Goal: Information Seeking & Learning: Find specific fact

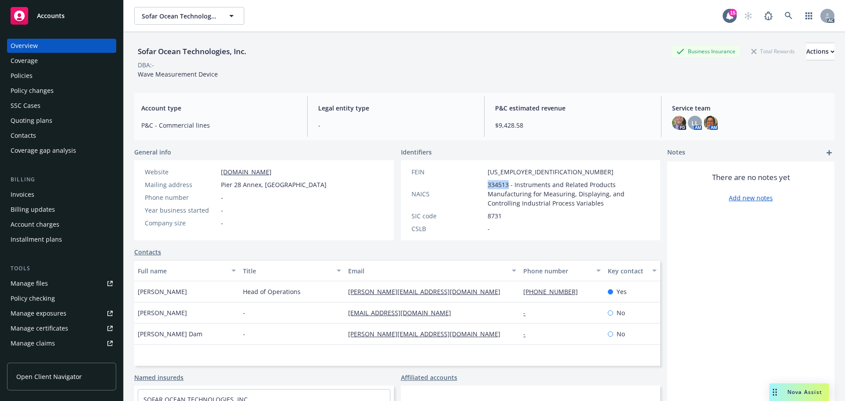
drag, startPoint x: 504, startPoint y: 185, endPoint x: 466, endPoint y: 185, distance: 37.8
click at [466, 185] on div "NAICS 334513 - Instruments and Related Products Manufacturing for Measuring, Di…" at bounding box center [530, 194] width 245 height 28
drag, startPoint x: 517, startPoint y: 172, endPoint x: 470, endPoint y: 172, distance: 46.2
click at [470, 172] on div "FEIN [US_EMPLOYER_IDENTIFICATION_NUMBER]" at bounding box center [530, 171] width 245 height 9
copy div "[US_EMPLOYER_IDENTIFICATION_NUMBER]"
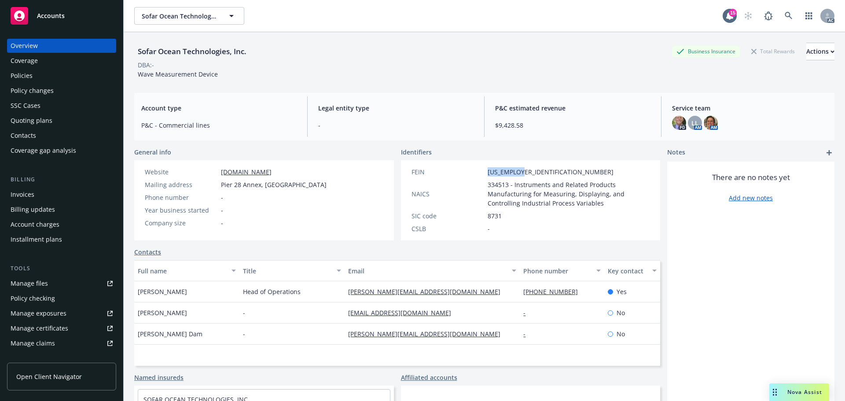
click at [50, 77] on div "Policies" at bounding box center [62, 76] width 102 height 14
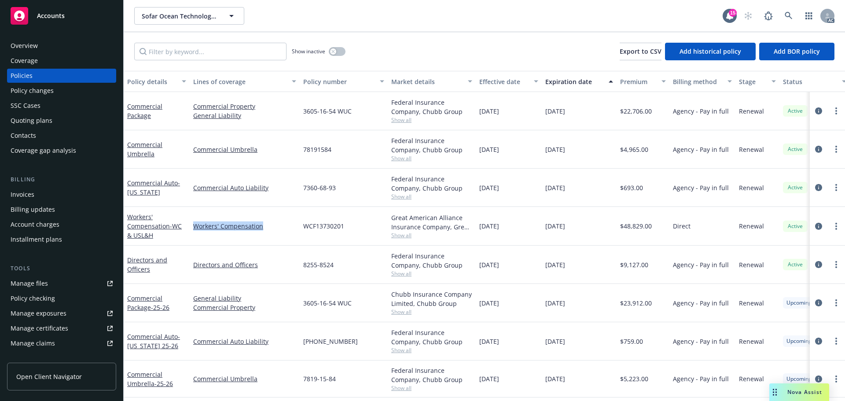
drag, startPoint x: 219, startPoint y: 230, endPoint x: 192, endPoint y: 232, distance: 26.5
click at [192, 232] on div "Workers' Compensation" at bounding box center [245, 226] width 110 height 39
click at [227, 56] on input "Filter by keyword..." at bounding box center [210, 52] width 152 height 18
paste input "Workers' Compensation"
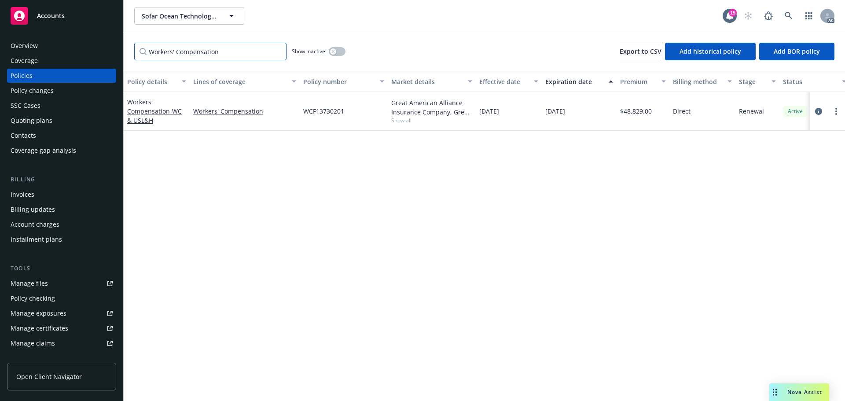
type input "Workers' Compensation"
click at [339, 57] on div "Show inactive" at bounding box center [319, 52] width 54 height 18
click at [334, 54] on div "button" at bounding box center [333, 51] width 6 height 6
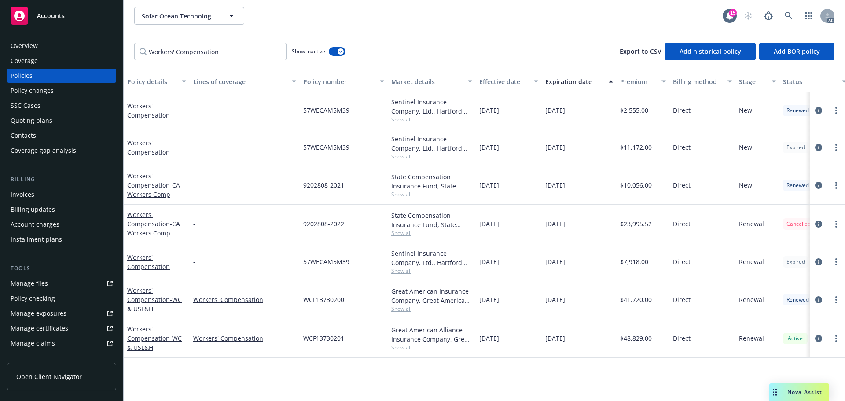
drag, startPoint x: 516, startPoint y: 333, endPoint x: 497, endPoint y: 339, distance: 20.0
click at [497, 339] on div "[DATE]" at bounding box center [509, 338] width 66 height 39
copy span "2024"
click at [410, 349] on span "Show all" at bounding box center [431, 347] width 81 height 7
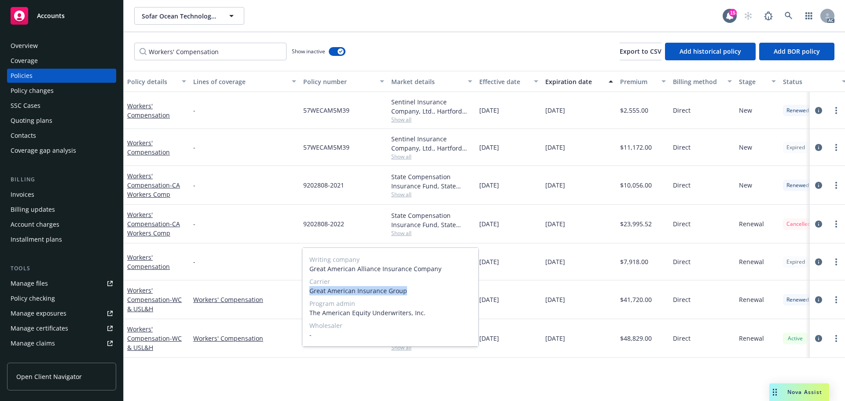
drag, startPoint x: 308, startPoint y: 292, endPoint x: 418, endPoint y: 292, distance: 109.1
click at [418, 292] on div "Writing company Great American Alliance Insurance Company Carrier Great America…" at bounding box center [390, 297] width 176 height 99
copy span "Great American Insurance Group"
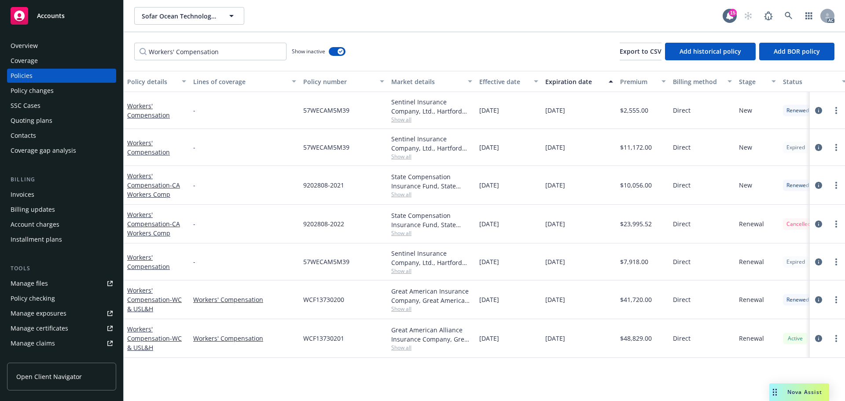
drag, startPoint x: 412, startPoint y: 354, endPoint x: 388, endPoint y: 353, distance: 23.8
click at [412, 354] on div "Great American Alliance Insurance Company, Great American Insurance Group, The …" at bounding box center [432, 338] width 88 height 39
drag, startPoint x: 323, startPoint y: 338, endPoint x: 302, endPoint y: 340, distance: 20.8
click at [302, 340] on div "WCF13730201" at bounding box center [344, 338] width 88 height 39
copy span "WCF13730201"
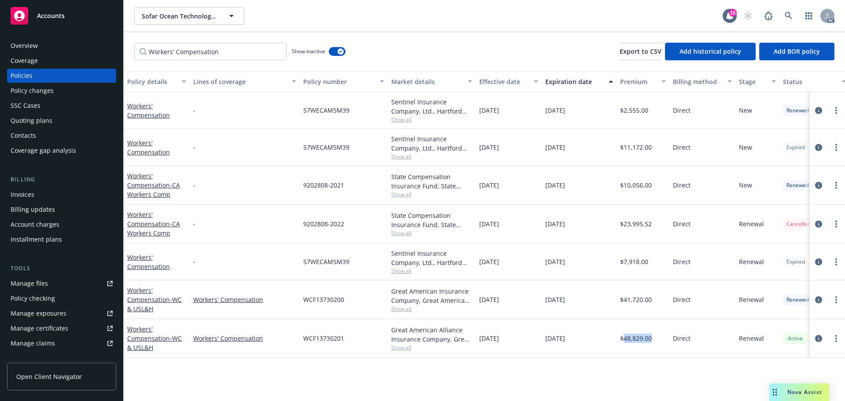
drag, startPoint x: 632, startPoint y: 341, endPoint x: 624, endPoint y: 341, distance: 7.9
click at [624, 341] on div "$48,829.00" at bounding box center [642, 338] width 53 height 39
copy span "48,829.00"
drag, startPoint x: 510, startPoint y: 300, endPoint x: 499, endPoint y: 301, distance: 11.1
click at [499, 301] on div "[DATE]" at bounding box center [509, 299] width 66 height 39
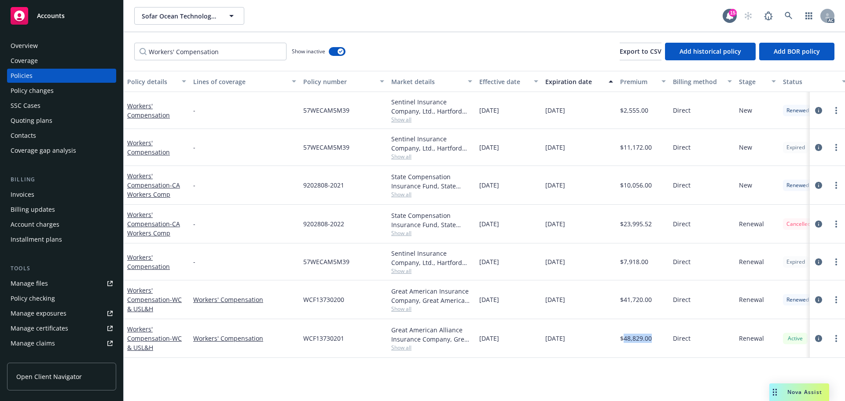
copy span "2023"
click at [399, 308] on span "Show all" at bounding box center [431, 308] width 81 height 7
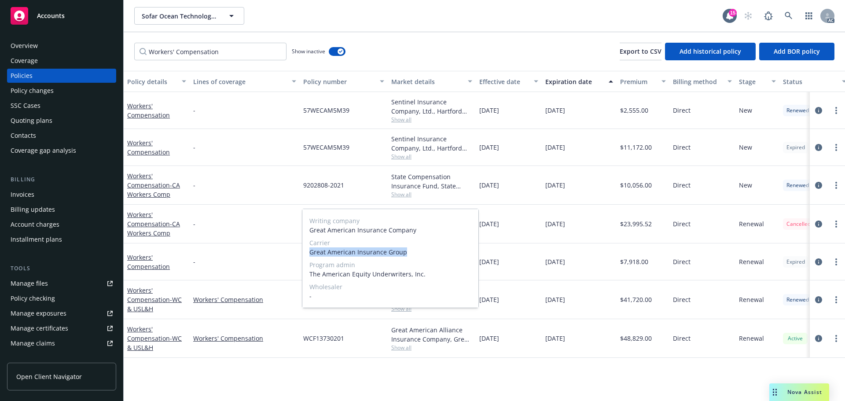
drag, startPoint x: 426, startPoint y: 246, endPoint x: 411, endPoint y: 253, distance: 16.8
click at [411, 253] on div "Carrier Great American Insurance Group" at bounding box center [390, 247] width 162 height 18
copy div "Great American Insurance Group"
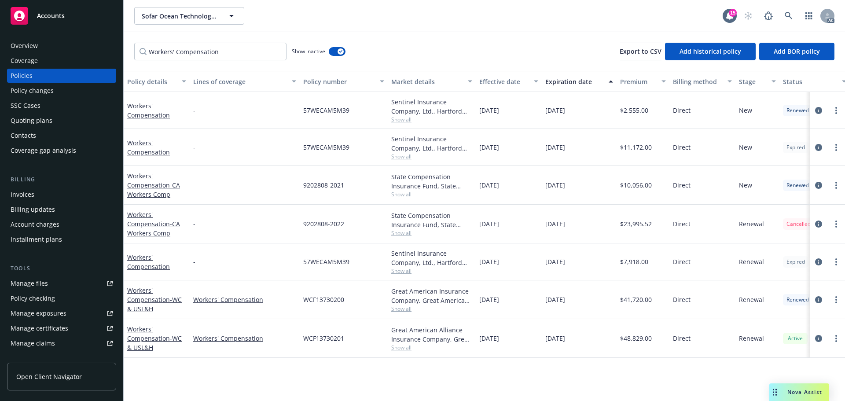
drag, startPoint x: 601, startPoint y: 316, endPoint x: 528, endPoint y: 316, distance: 73.5
click at [601, 316] on div "[DATE]" at bounding box center [579, 299] width 75 height 39
drag, startPoint x: 375, startPoint y: 304, endPoint x: 300, endPoint y: 304, distance: 75.7
click at [300, 304] on div "WCF13730200" at bounding box center [344, 299] width 88 height 39
copy span "WCF13730200"
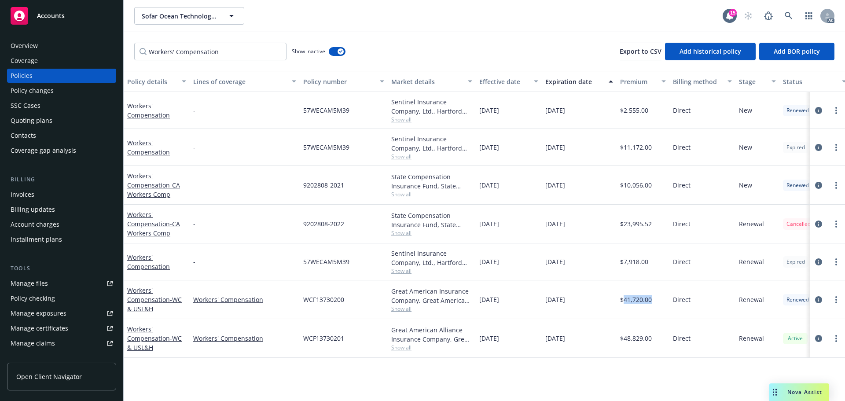
drag, startPoint x: 661, startPoint y: 302, endPoint x: 625, endPoint y: 306, distance: 35.8
click at [625, 306] on div "$41,720.00" at bounding box center [642, 299] width 53 height 39
copy span "41,720.00"
drag, startPoint x: 526, startPoint y: 266, endPoint x: 498, endPoint y: 266, distance: 27.7
click at [498, 266] on div "[DATE]" at bounding box center [509, 261] width 66 height 37
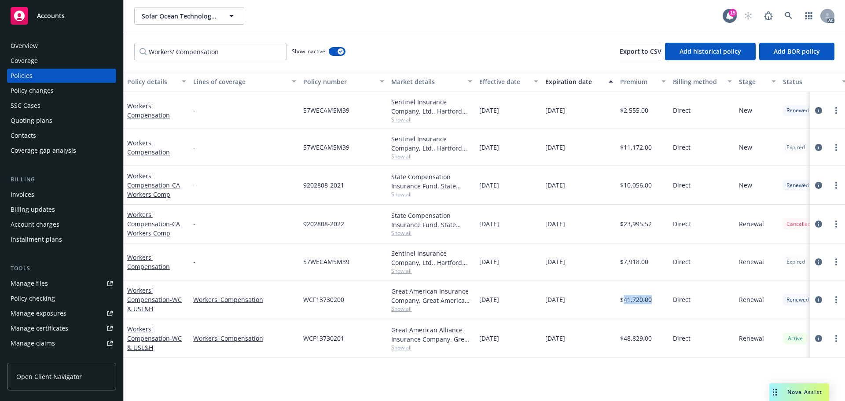
copy span "2022"
click at [399, 269] on span "Show all" at bounding box center [431, 270] width 81 height 7
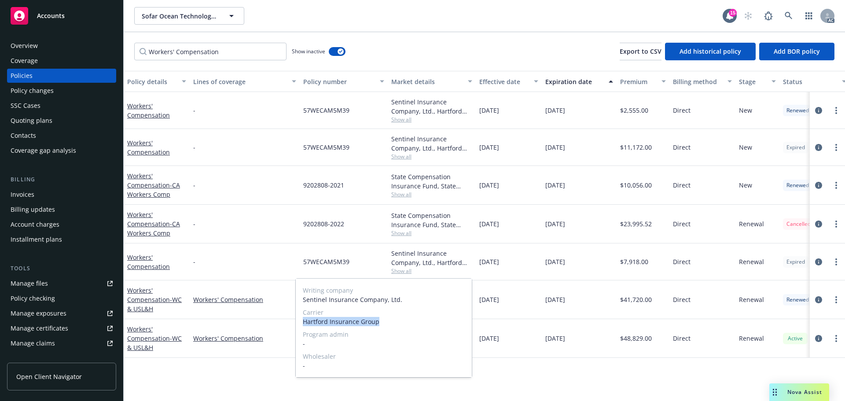
drag, startPoint x: 304, startPoint y: 320, endPoint x: 385, endPoint y: 320, distance: 81.4
click at [385, 320] on span "Hartford Insurance Group" at bounding box center [384, 321] width 162 height 9
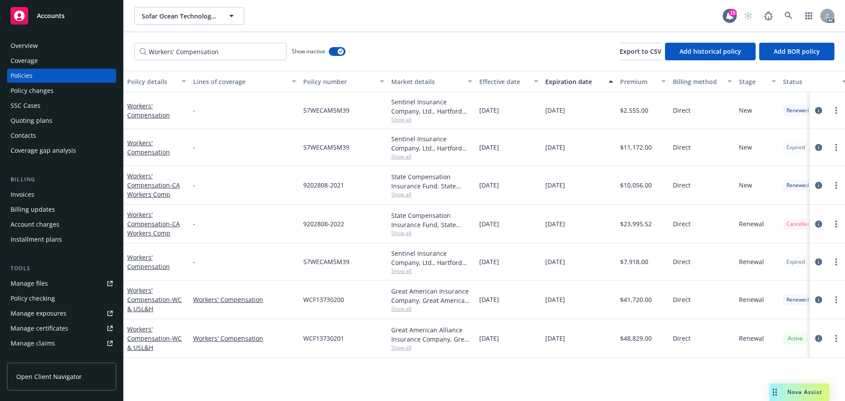
click at [553, 301] on span "[DATE]" at bounding box center [555, 299] width 20 height 9
drag, startPoint x: 362, startPoint y: 263, endPoint x: 298, endPoint y: 260, distance: 63.4
click at [298, 260] on div "Workers' Compensation - 57WECAM5M39 Sentinel Insurance Company, Ltd., Hartford …" at bounding box center [548, 261] width 849 height 37
drag, startPoint x: 654, startPoint y: 265, endPoint x: 623, endPoint y: 265, distance: 31.2
click at [623, 265] on div "$7,918.00" at bounding box center [642, 261] width 53 height 37
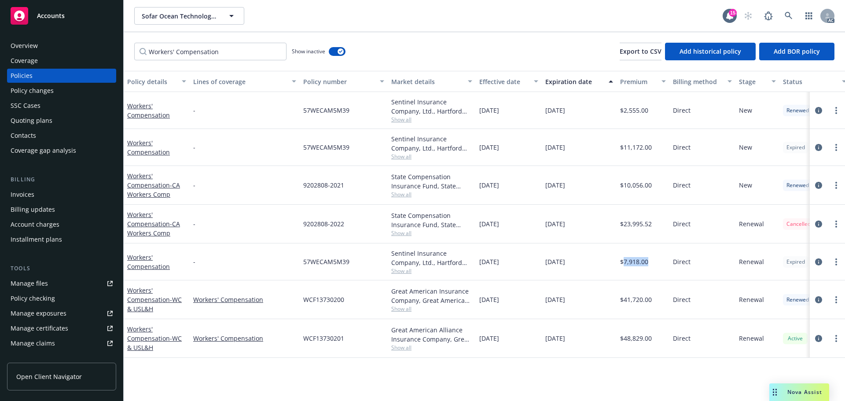
click at [505, 226] on div "[DATE]" at bounding box center [509, 224] width 66 height 39
click at [464, 233] on span "Show all" at bounding box center [431, 232] width 81 height 7
click at [506, 251] on div "[DATE]" at bounding box center [509, 261] width 66 height 37
drag, startPoint x: 520, startPoint y: 185, endPoint x: 498, endPoint y: 188, distance: 21.7
click at [498, 188] on div "[DATE]" at bounding box center [509, 185] width 66 height 39
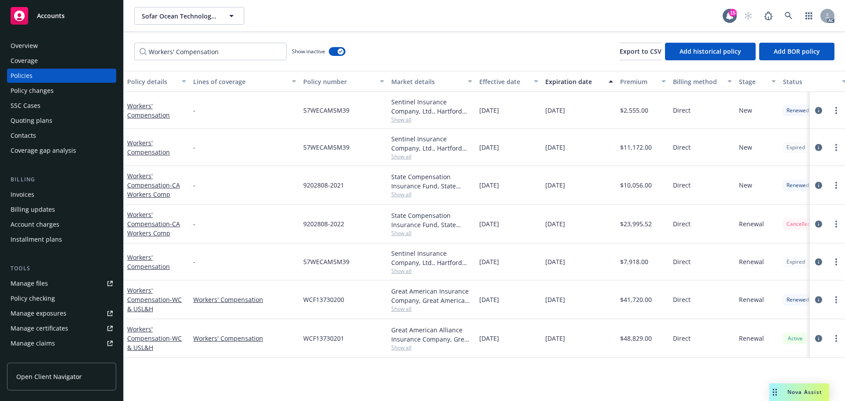
click at [403, 200] on div "State Compensation Insurance Fund, State Compensation Insurance Fund (SCIF) Sho…" at bounding box center [432, 185] width 88 height 39
click at [404, 196] on span "Show all" at bounding box center [431, 193] width 81 height 7
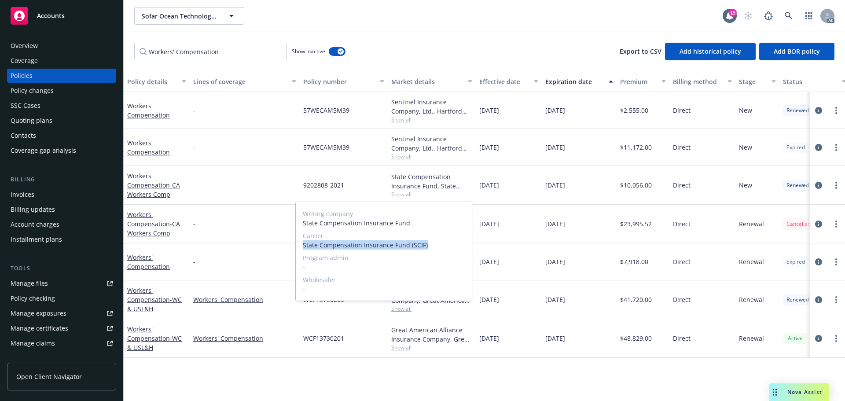
drag, startPoint x: 436, startPoint y: 246, endPoint x: 302, endPoint y: 246, distance: 133.7
click at [302, 246] on div "Writing company State Compensation Insurance Fund Carrier State Compensation In…" at bounding box center [384, 251] width 176 height 99
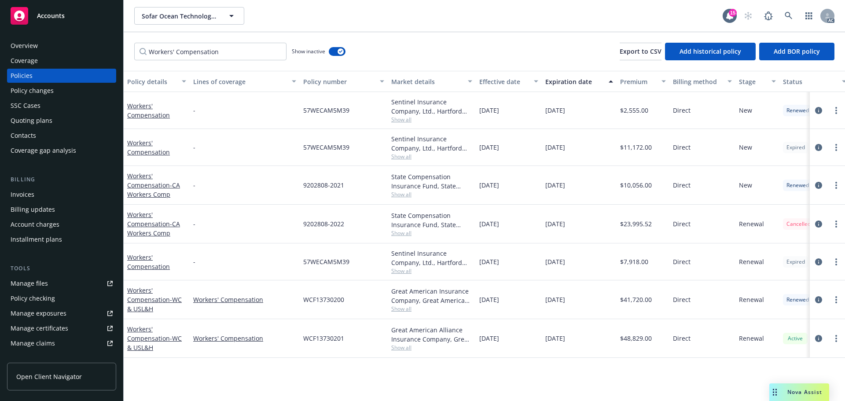
click at [587, 213] on div "[DATE]" at bounding box center [579, 224] width 75 height 39
drag, startPoint x: 361, startPoint y: 184, endPoint x: 299, endPoint y: 189, distance: 62.2
click at [299, 189] on div "Workers' Compensation - CA Workers Comp - 9202808-2021 State Compensation Insur…" at bounding box center [548, 185] width 849 height 39
drag, startPoint x: 659, startPoint y: 183, endPoint x: 622, endPoint y: 189, distance: 37.0
click at [622, 189] on div "$10,056.00" at bounding box center [642, 185] width 53 height 39
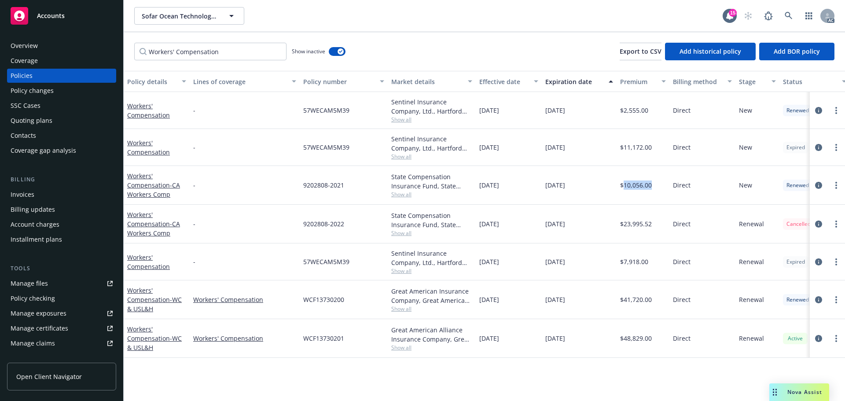
click at [401, 158] on span "Show all" at bounding box center [431, 156] width 81 height 7
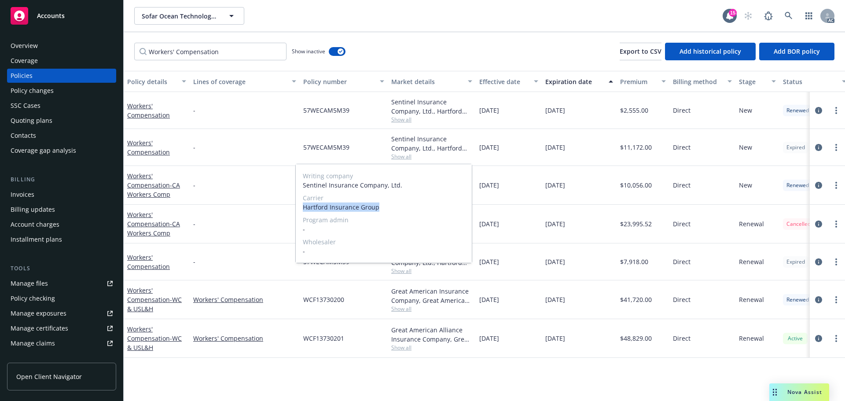
drag, startPoint x: 363, startPoint y: 212, endPoint x: 299, endPoint y: 211, distance: 64.2
click at [299, 211] on div "Writing company Sentinel Insurance Company, Ltd. Carrier Hartford Insurance Gro…" at bounding box center [384, 213] width 176 height 99
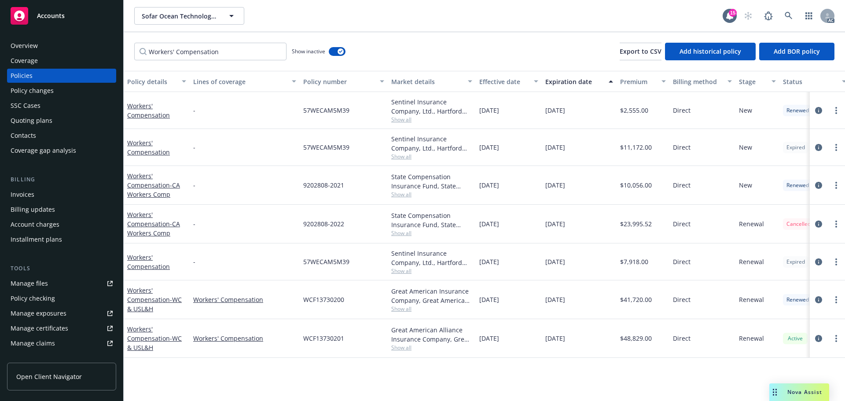
click at [429, 162] on div "Sentinel Insurance Company, Ltd., Hartford Insurance Group Show all" at bounding box center [432, 147] width 88 height 37
drag, startPoint x: 365, startPoint y: 147, endPoint x: 297, endPoint y: 147, distance: 67.3
click at [297, 147] on div "Workers' Compensation - 57WECAM5M39 Sentinel Insurance Company, Ltd., Hartford …" at bounding box center [548, 147] width 849 height 37
drag, startPoint x: 655, startPoint y: 148, endPoint x: 624, endPoint y: 151, distance: 30.5
click at [624, 151] on div "$11,172.00" at bounding box center [642, 147] width 53 height 37
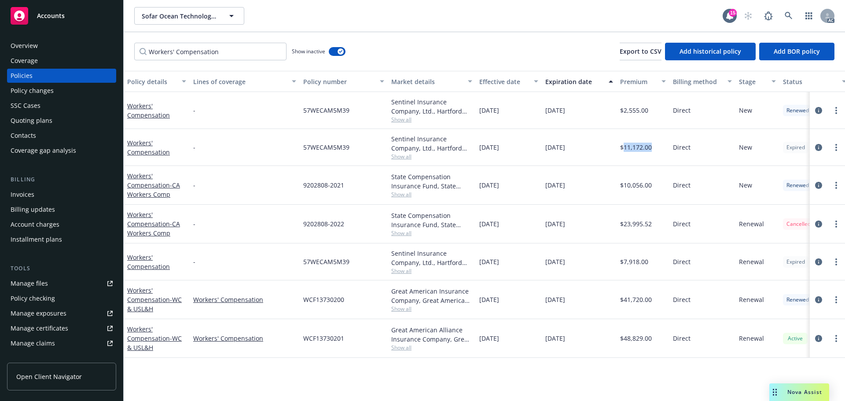
scroll to position [172, 0]
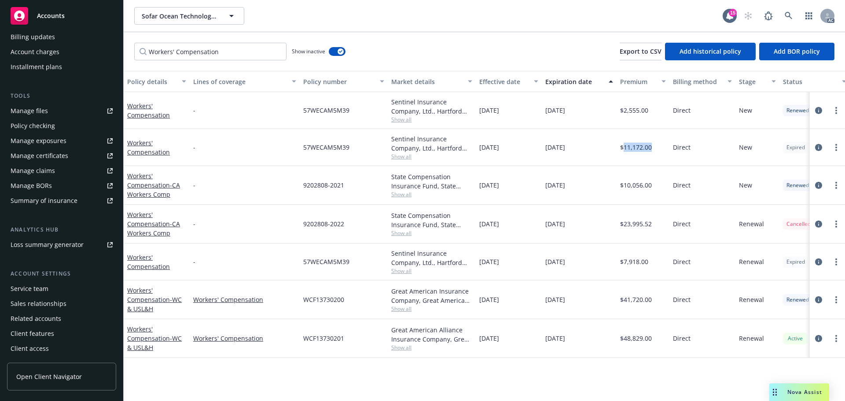
click at [39, 289] on div "Service team" at bounding box center [30, 289] width 38 height 14
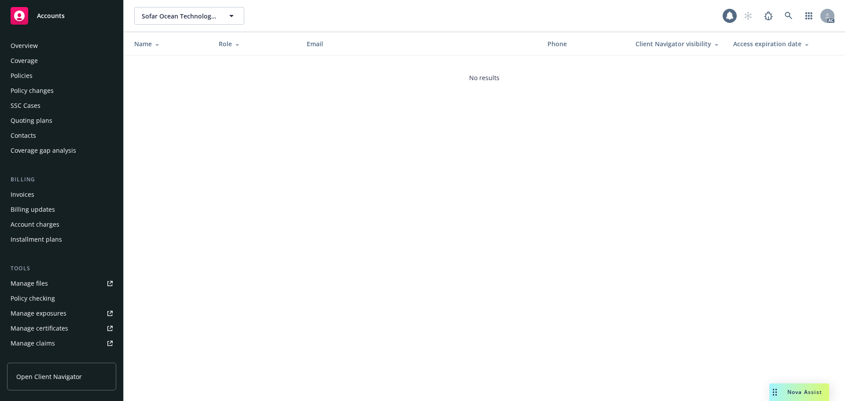
scroll to position [172, 0]
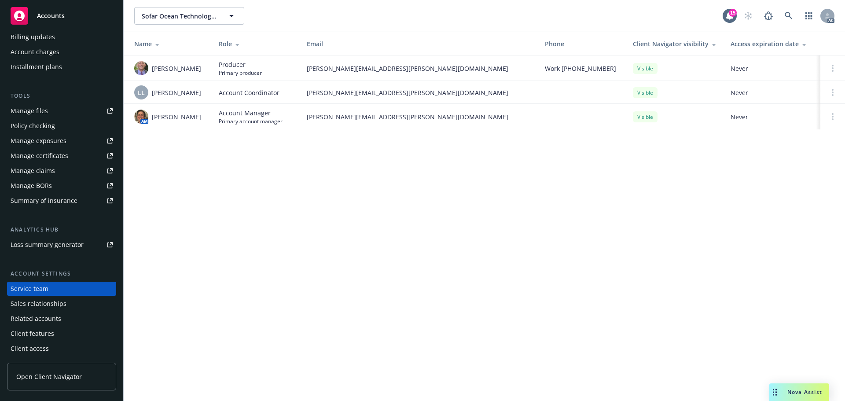
drag, startPoint x: 170, startPoint y: 73, endPoint x: 155, endPoint y: 67, distance: 16.2
click at [155, 67] on span "[PERSON_NAME]" at bounding box center [176, 68] width 49 height 9
click at [154, 66] on span "[PERSON_NAME]" at bounding box center [176, 68] width 49 height 9
drag, startPoint x: 152, startPoint y: 62, endPoint x: 190, endPoint y: 72, distance: 38.6
click at [190, 72] on span "[PERSON_NAME]" at bounding box center [176, 68] width 49 height 9
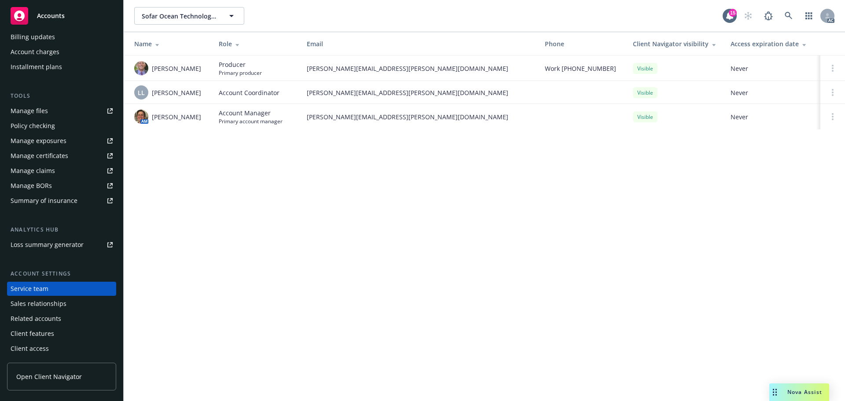
drag, startPoint x: 199, startPoint y: 115, endPoint x: 151, endPoint y: 117, distance: 48.0
click at [151, 117] on div "AM [PERSON_NAME]" at bounding box center [169, 117] width 70 height 14
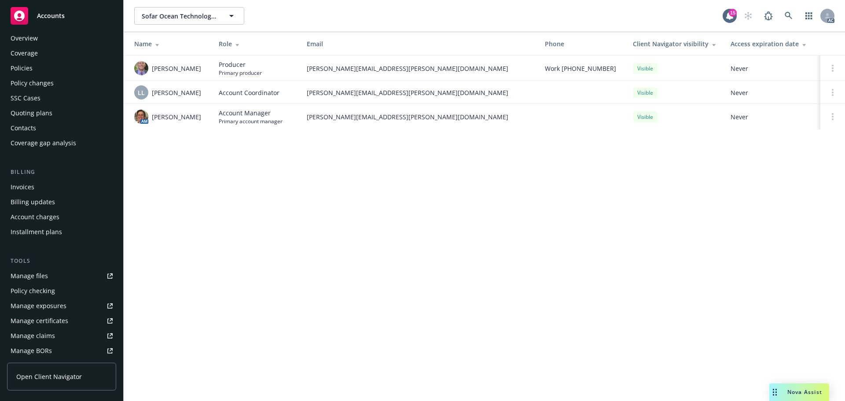
scroll to position [0, 0]
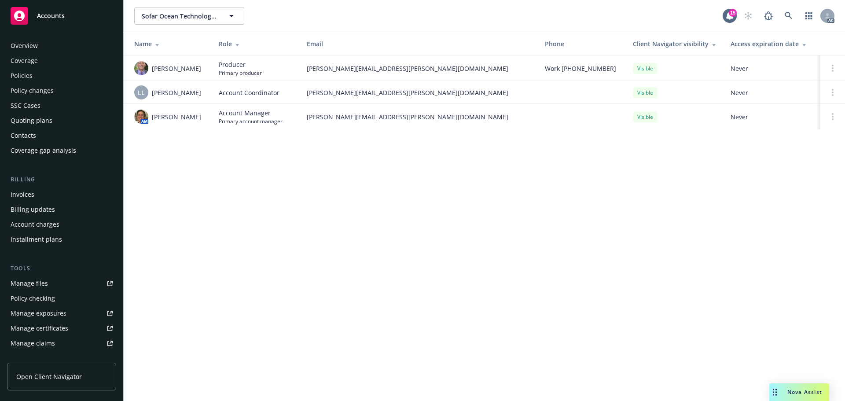
drag, startPoint x: 30, startPoint y: 82, endPoint x: 38, endPoint y: 81, distance: 7.5
click at [30, 82] on div "Policies" at bounding box center [22, 76] width 22 height 14
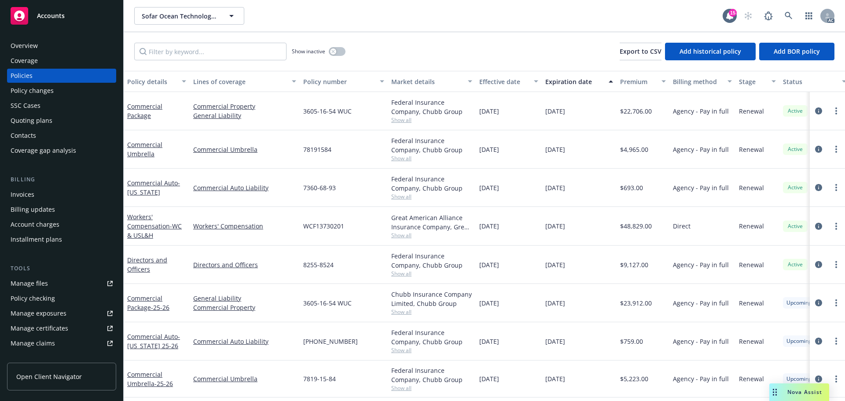
drag, startPoint x: 587, startPoint y: 225, endPoint x: 546, endPoint y: 229, distance: 41.5
click at [546, 229] on div "[DATE]" at bounding box center [579, 226] width 75 height 39
